Goal: Book appointment/travel/reservation

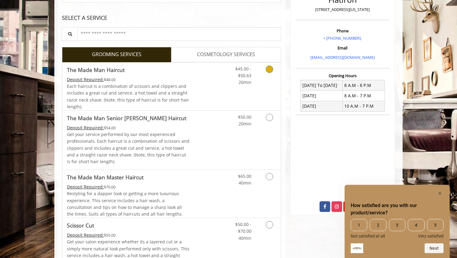
scroll to position [93, 0]
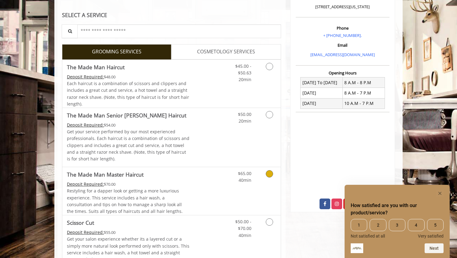
click at [181, 188] on div "Restyling for a dapper look or getting a more luxurious experience. This servic…" at bounding box center [128, 201] width 123 height 27
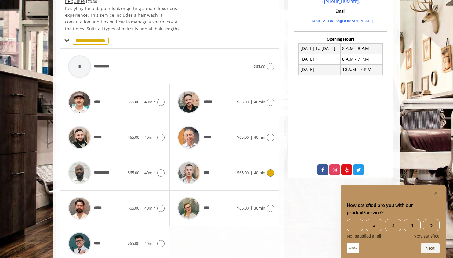
scroll to position [160, 0]
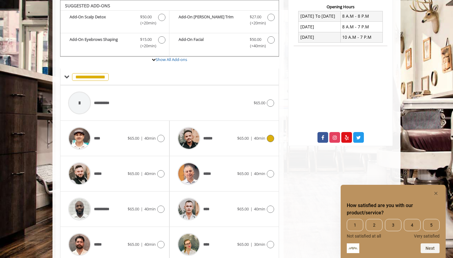
click at [214, 148] on span "******" at bounding box center [194, 138] width 40 height 29
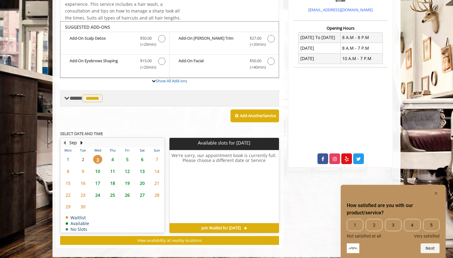
scroll to position [143, 0]
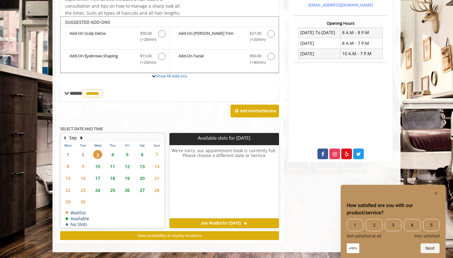
click at [127, 155] on span "5" at bounding box center [127, 154] width 9 height 9
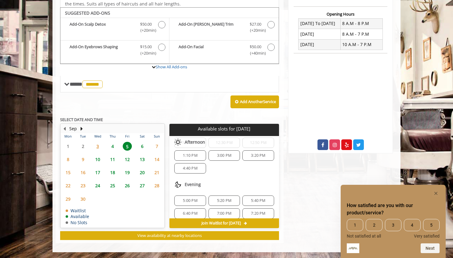
scroll to position [92, 0]
click at [222, 195] on span "5:20 PM" at bounding box center [224, 195] width 14 height 5
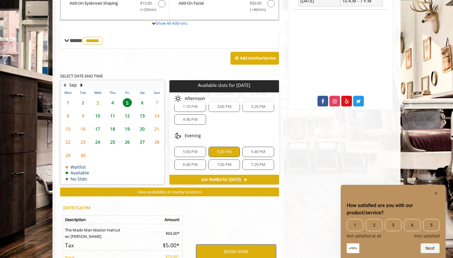
scroll to position [263, 0]
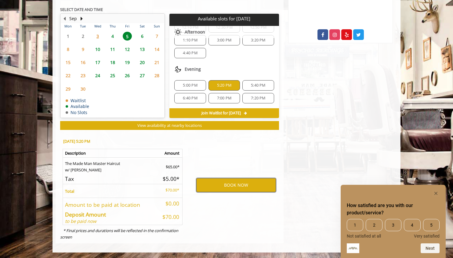
click at [238, 187] on button "BOOK NOW" at bounding box center [236, 185] width 80 height 14
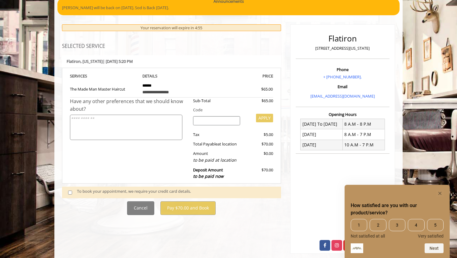
scroll to position [63, 0]
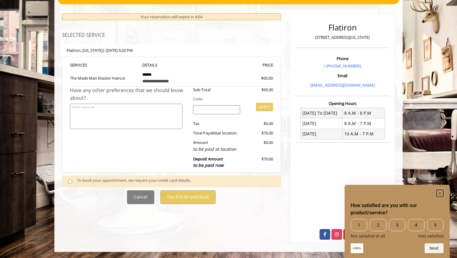
click at [440, 191] on rect "Hide survey" at bounding box center [439, 193] width 7 height 7
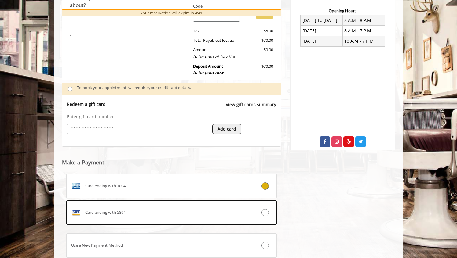
scroll to position [157, 0]
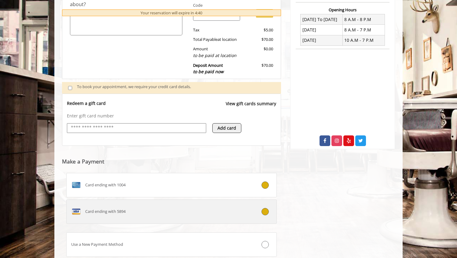
click at [265, 212] on icon at bounding box center [264, 211] width 7 height 7
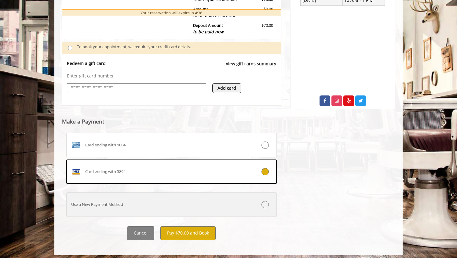
scroll to position [200, 0]
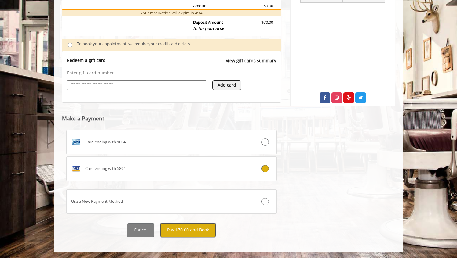
click at [188, 232] on button "Pay $70.00 and Book" at bounding box center [187, 231] width 55 height 14
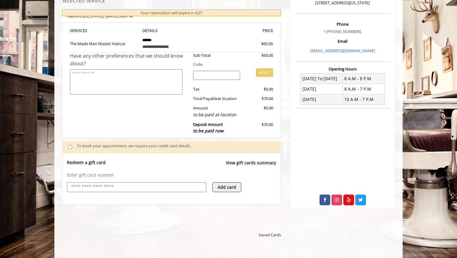
scroll to position [0, 0]
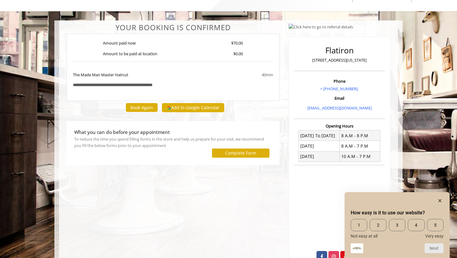
scroll to position [27, 0]
click at [441, 199] on icon "Hide survey" at bounding box center [439, 200] width 3 height 3
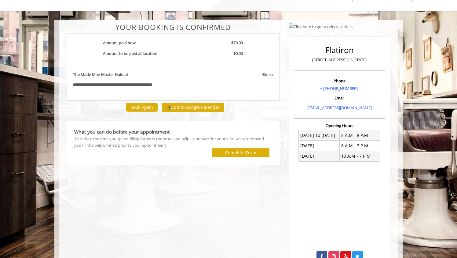
scroll to position [0, 0]
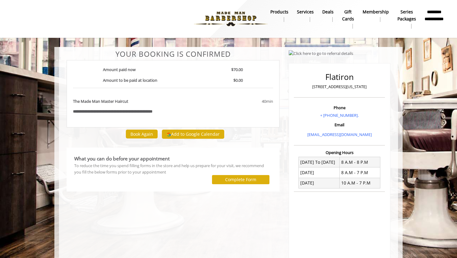
click at [119, 114] on b "**********" at bounding box center [123, 112] width 60 height 4
click at [114, 180] on div at bounding box center [139, 179] width 138 height 9
click at [434, 24] on b "**********" at bounding box center [433, 19] width 19 height 20
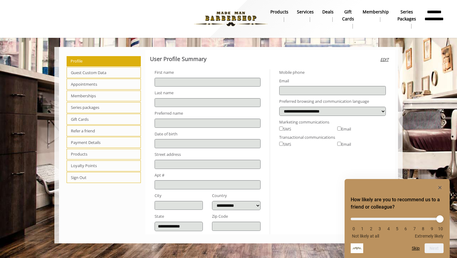
type input "*****"
type input "**********"
select select "***"
type input "**********"
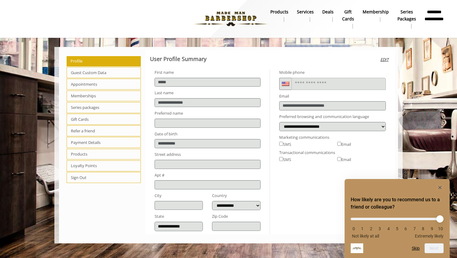
click at [103, 80] on span "Appointments" at bounding box center [104, 84] width 74 height 11
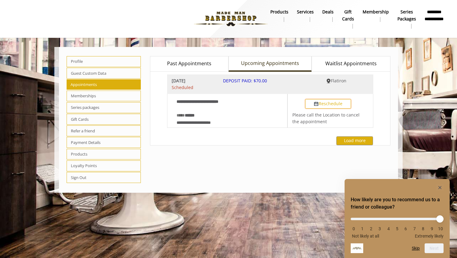
click at [319, 104] on button "Reschedule" at bounding box center [328, 103] width 46 height 9
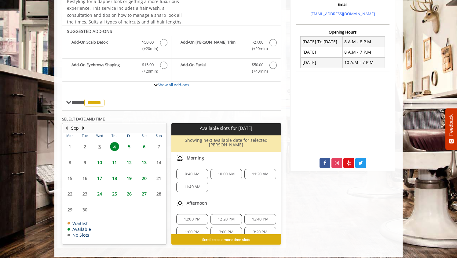
click at [143, 147] on span "6" at bounding box center [144, 146] width 9 height 9
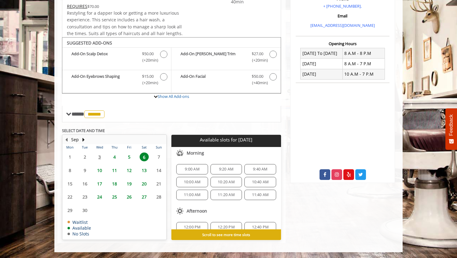
scroll to position [0, 0]
click at [100, 156] on table "Mon Tue Wed Thu Fri Sat Sun 1 2 3 4 5 6 7 8 9 10 11 12 13 14 15 16 17 18 19 20 …" at bounding box center [115, 191] width 104 height 95
click at [113, 156] on span "4" at bounding box center [114, 157] width 9 height 9
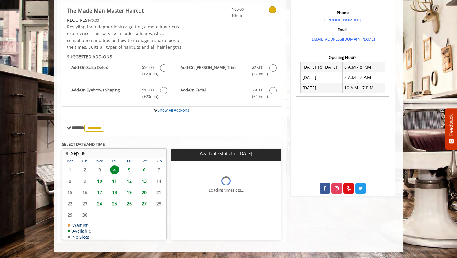
click at [99, 177] on td "10" at bounding box center [99, 181] width 15 height 11
click at [100, 169] on table "Mon Tue Wed Thu Fri Sat Sun 1 2 3 4 5 6 7 8 9 10 11 12 13 14 15 16 17 18 19 20 …" at bounding box center [115, 199] width 104 height 82
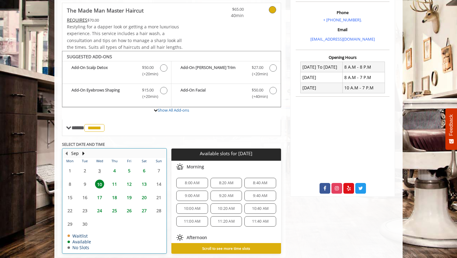
scroll to position [123, 0]
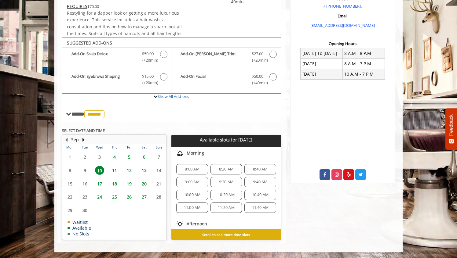
click at [117, 169] on span "11" at bounding box center [114, 170] width 9 height 9
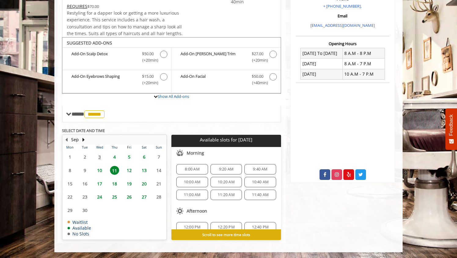
click at [112, 156] on span "4" at bounding box center [114, 157] width 9 height 9
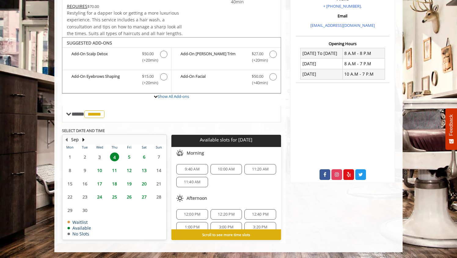
click at [194, 170] on span "9:40 AM" at bounding box center [192, 169] width 14 height 5
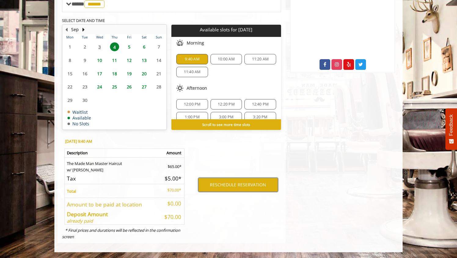
scroll to position [8, 0]
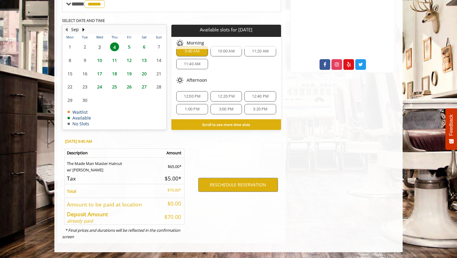
click at [145, 47] on span "6" at bounding box center [144, 46] width 9 height 9
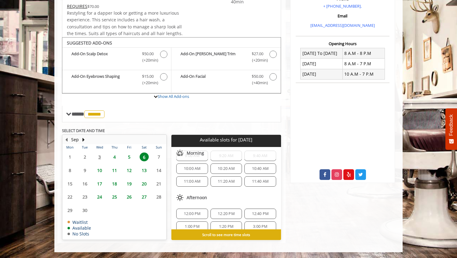
scroll to position [12, 0]
click at [116, 155] on span "4" at bounding box center [114, 157] width 9 height 9
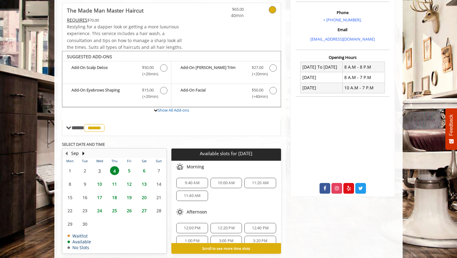
scroll to position [123, 0]
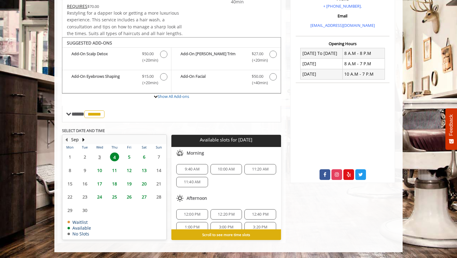
click at [127, 157] on span "5" at bounding box center [129, 157] width 9 height 9
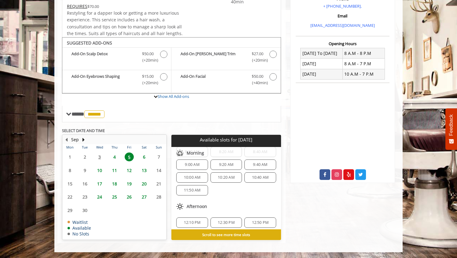
scroll to position [12, 0]
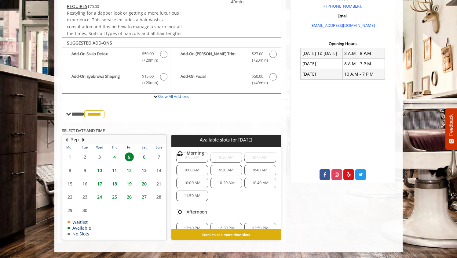
click at [114, 158] on span "4" at bounding box center [114, 157] width 9 height 9
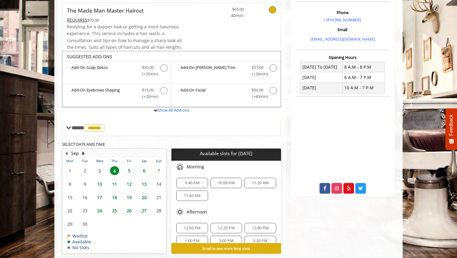
scroll to position [123, 0]
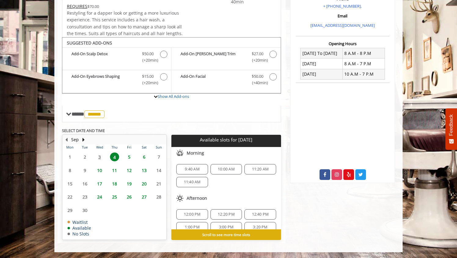
click at [129, 157] on span "5" at bounding box center [129, 157] width 9 height 9
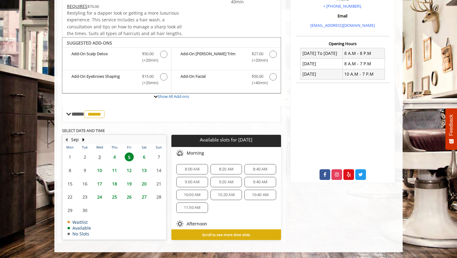
click at [222, 181] on span "9:20 AM" at bounding box center [226, 182] width 14 height 5
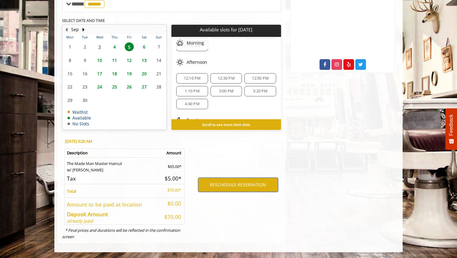
scroll to position [79, 0]
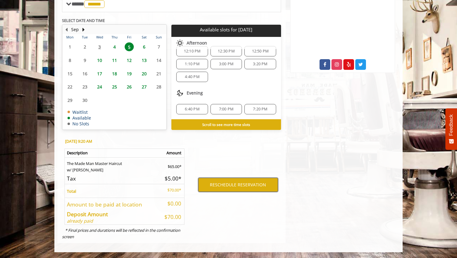
click at [239, 186] on button "RESCHEDULE RESERVATION" at bounding box center [238, 185] width 80 height 14
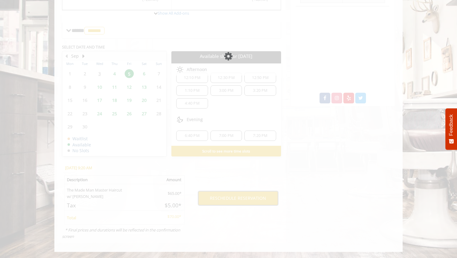
scroll to position [199, 0]
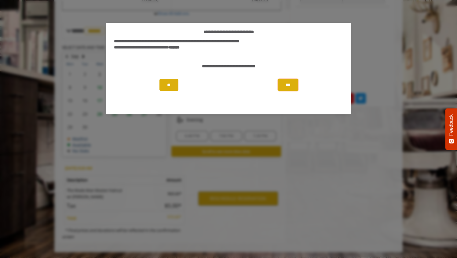
click at [290, 85] on button "***" at bounding box center [288, 85] width 20 height 12
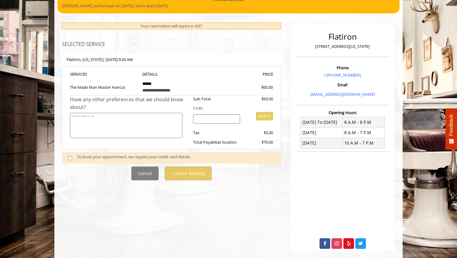
scroll to position [63, 0]
